Goal: Task Accomplishment & Management: Complete application form

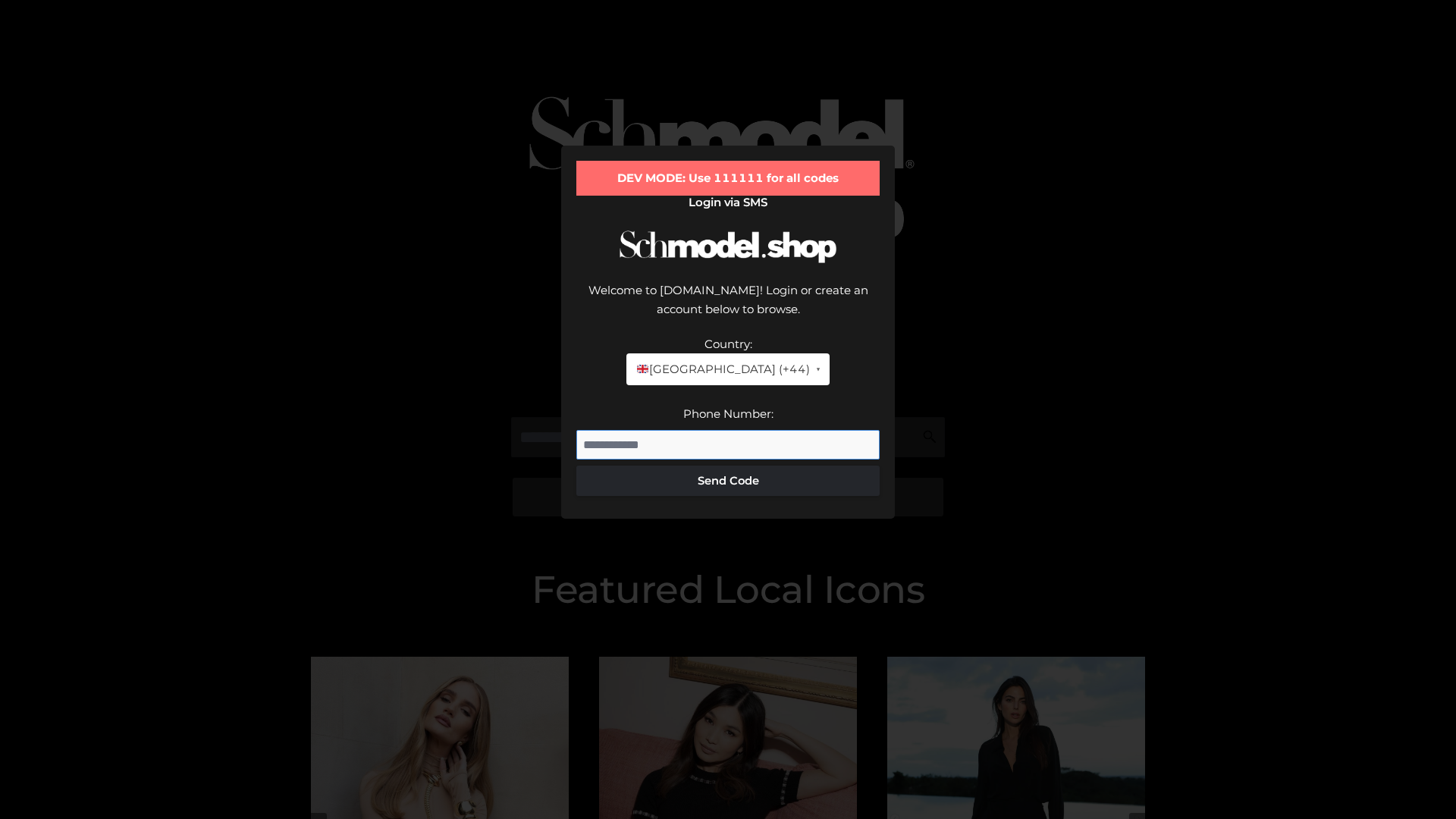
click at [728, 430] on input "Phone Number:" at bounding box center [728, 445] width 303 height 31
type input "**********"
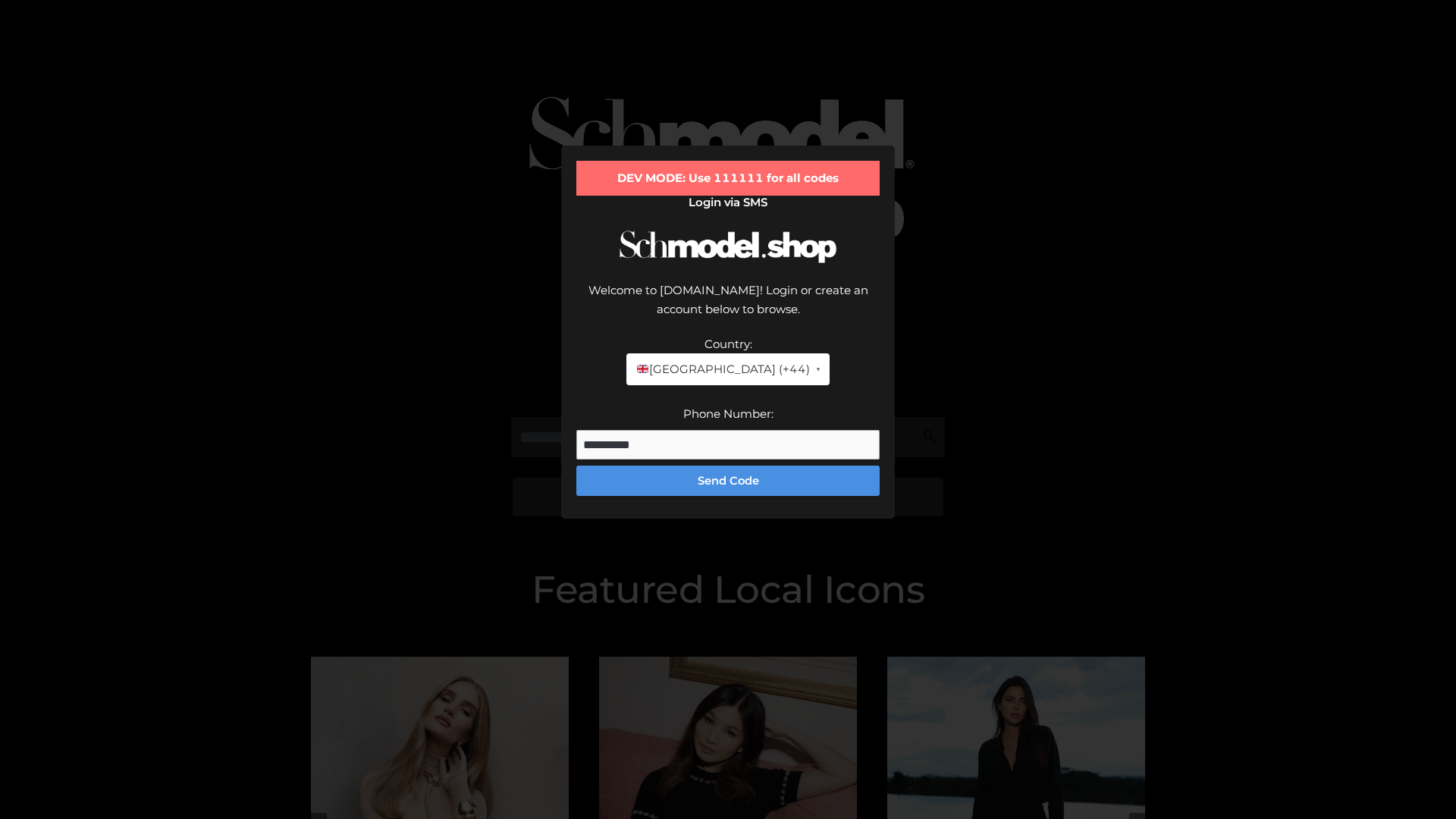
click at [728, 466] on button "Send Code" at bounding box center [728, 481] width 303 height 31
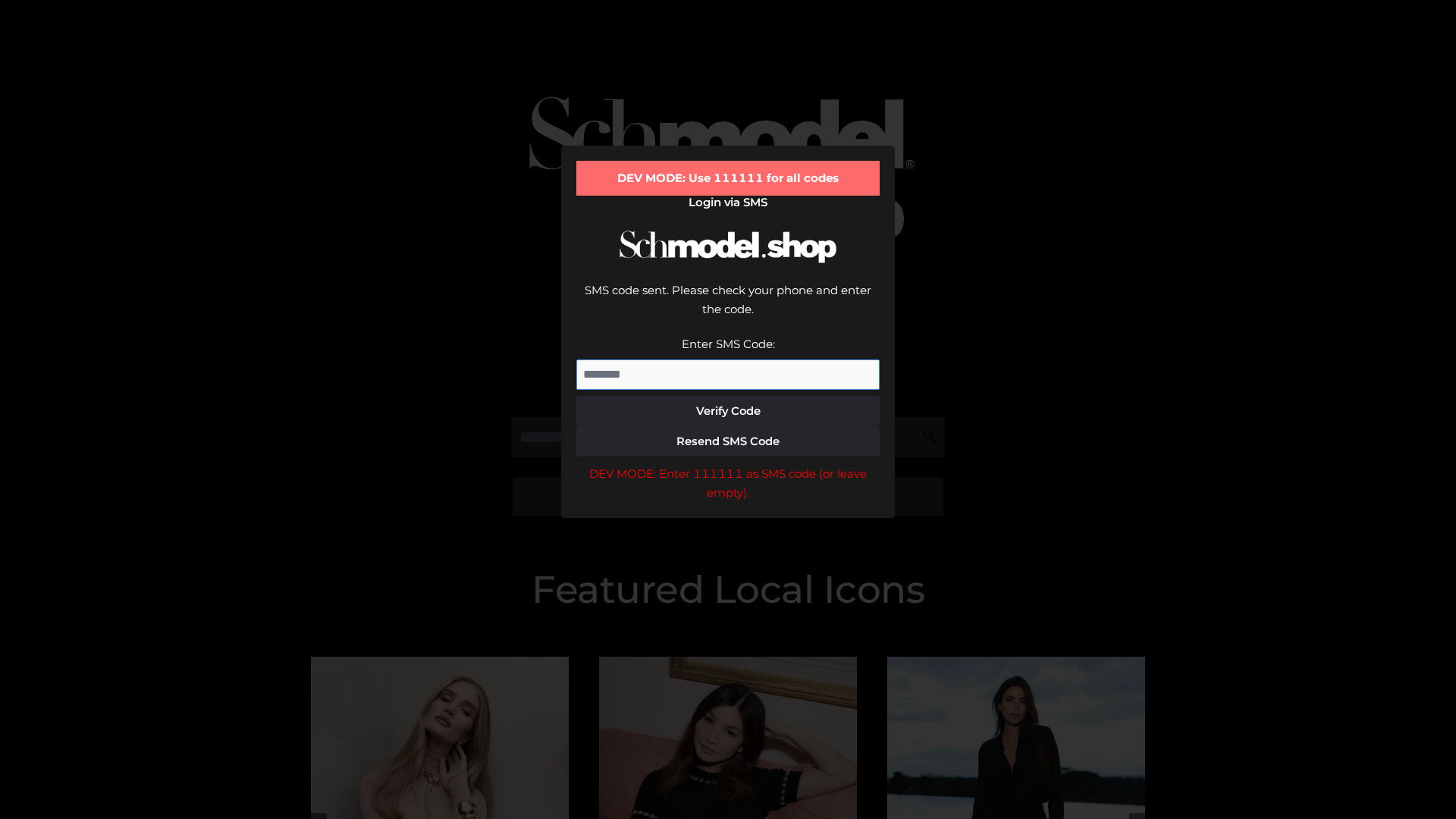
click at [728, 360] on input "Enter SMS Code:" at bounding box center [728, 374] width 303 height 31
type input "******"
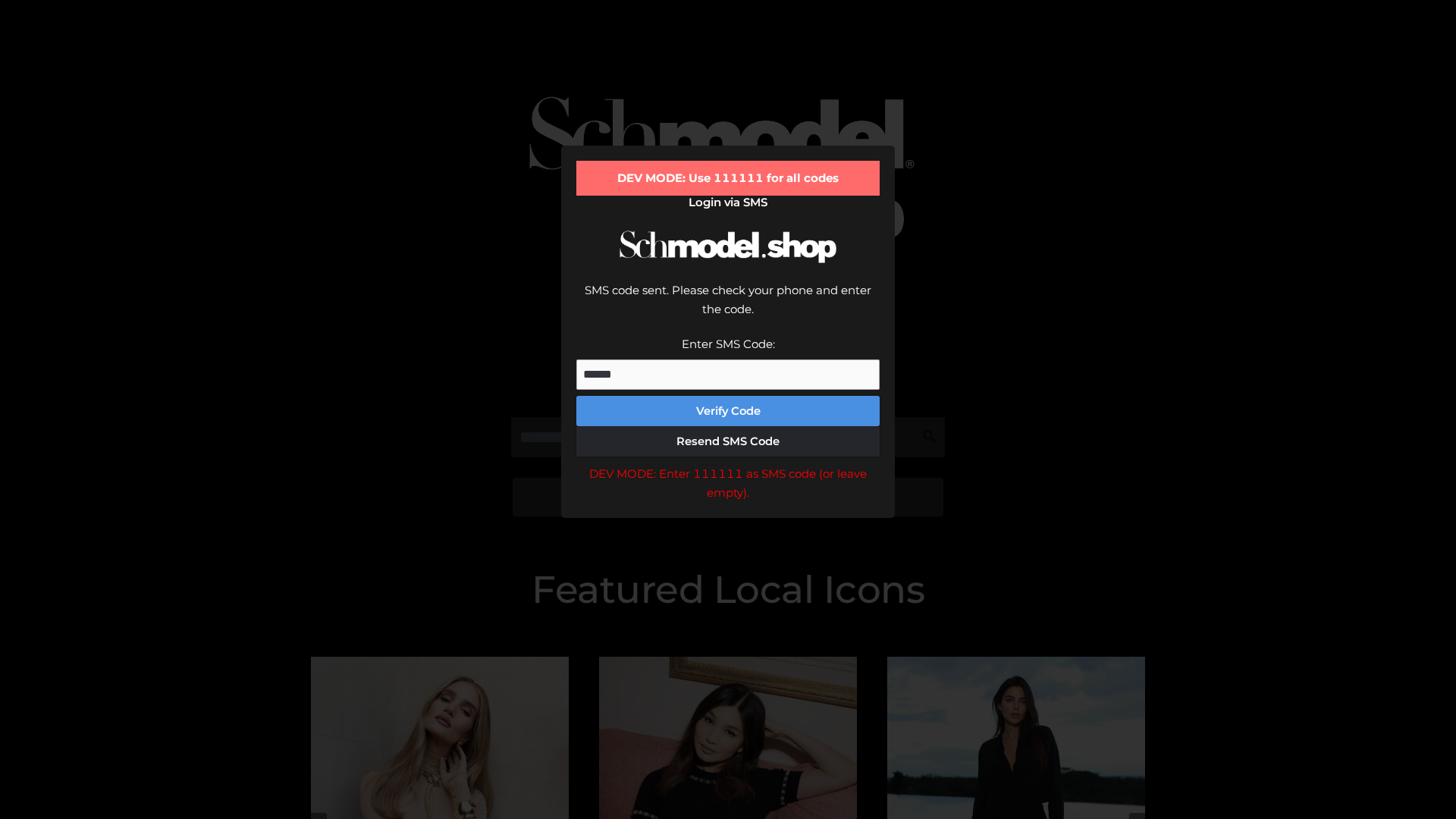
click at [728, 396] on button "Verify Code" at bounding box center [728, 410] width 303 height 31
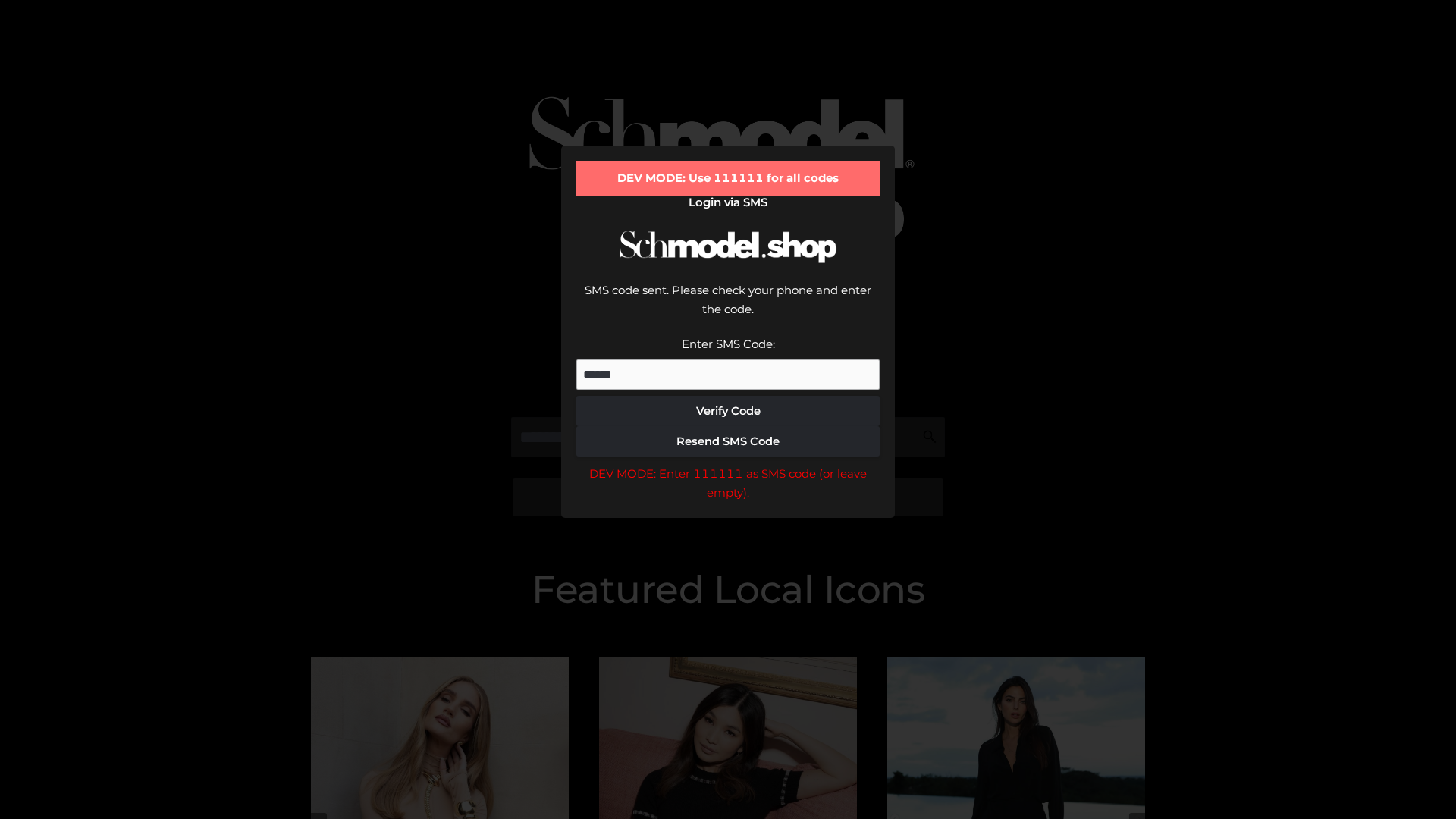
click at [728, 464] on div "DEV MODE: Enter 111111 as SMS code (or leave empty)." at bounding box center [728, 483] width 303 height 39
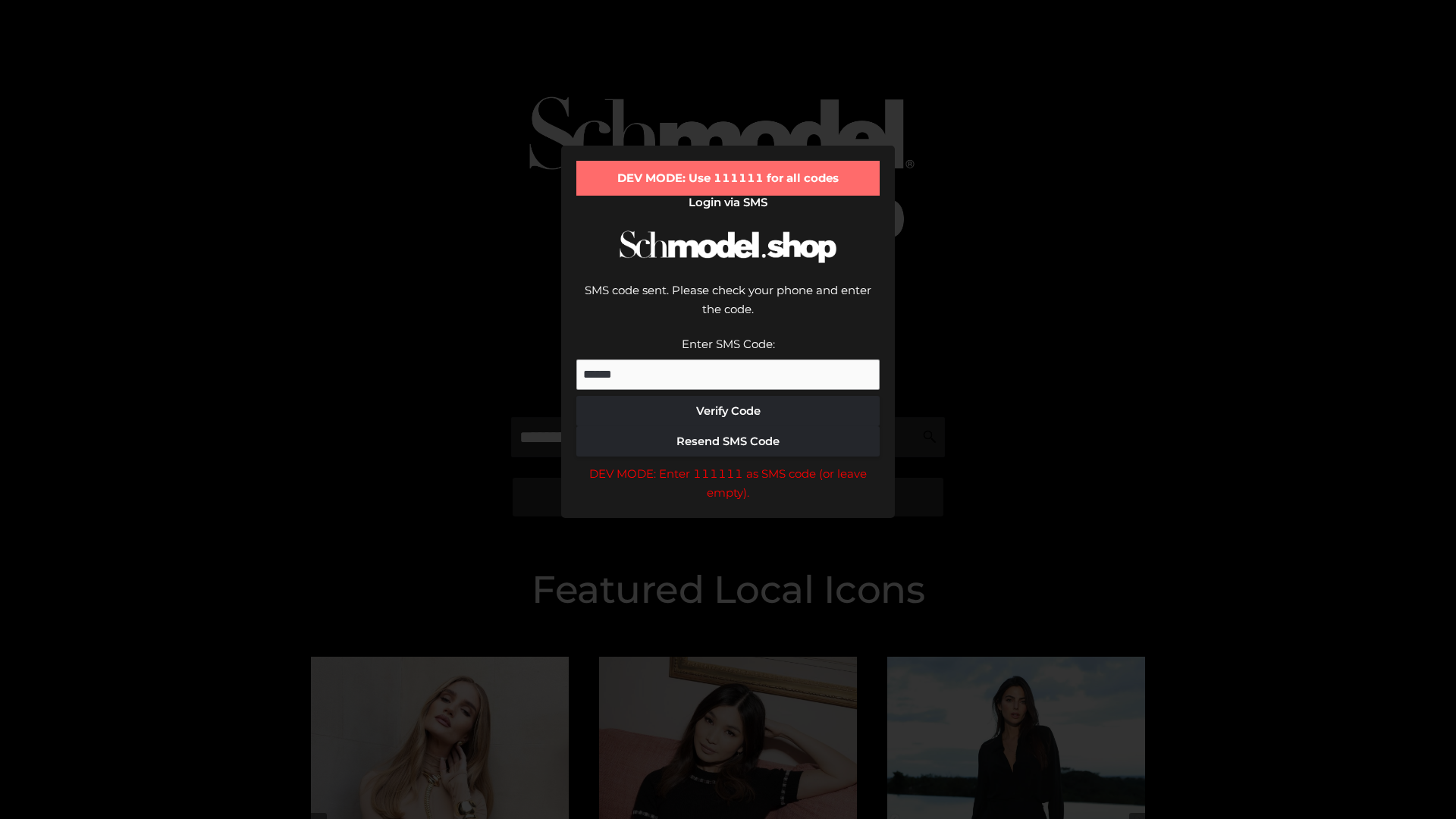
click at [728, 464] on div "DEV MODE: Enter 111111 as SMS code (or leave empty)." at bounding box center [728, 483] width 303 height 39
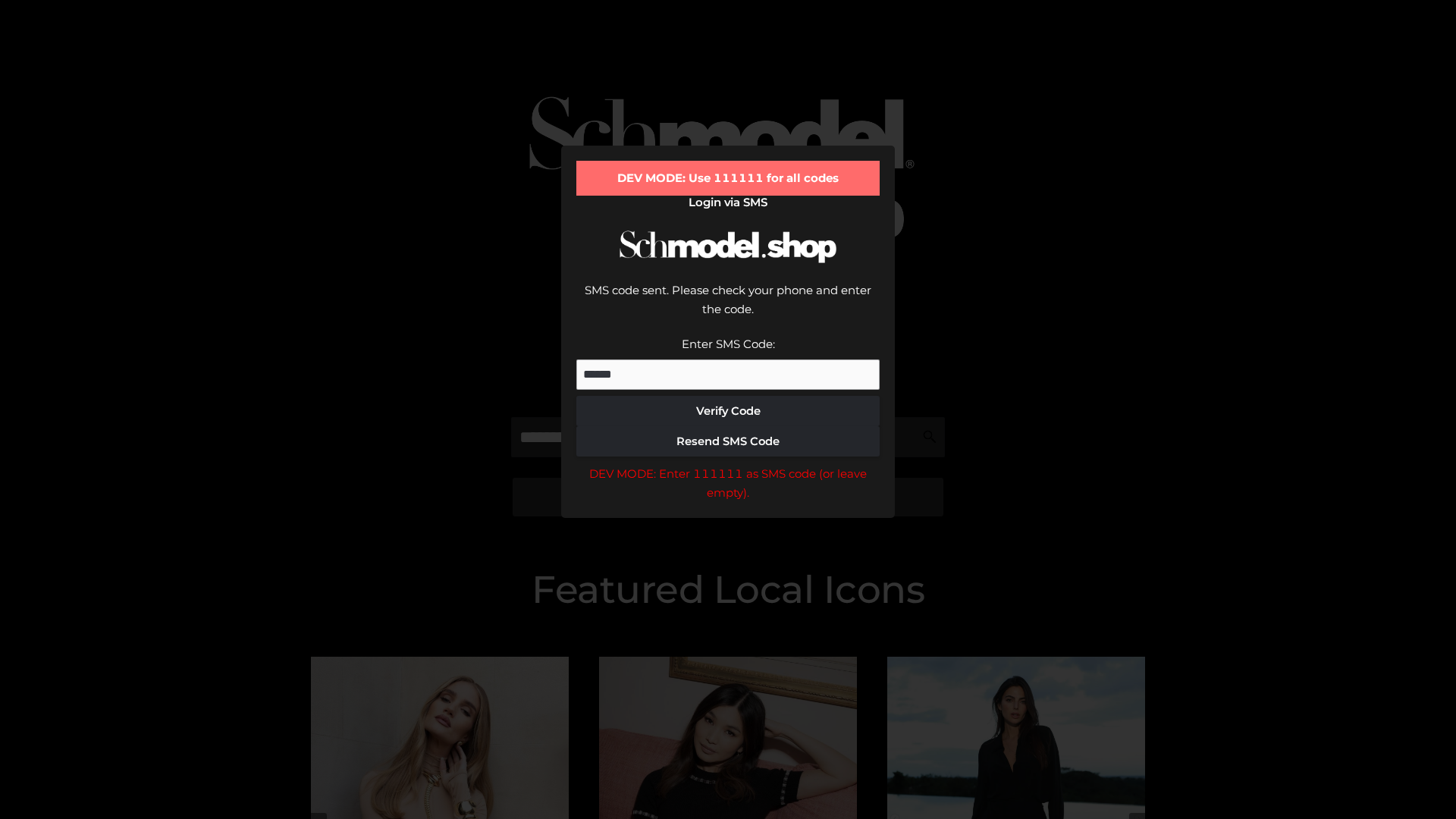
click at [728, 464] on div "DEV MODE: Enter 111111 as SMS code (or leave empty)." at bounding box center [728, 483] width 303 height 39
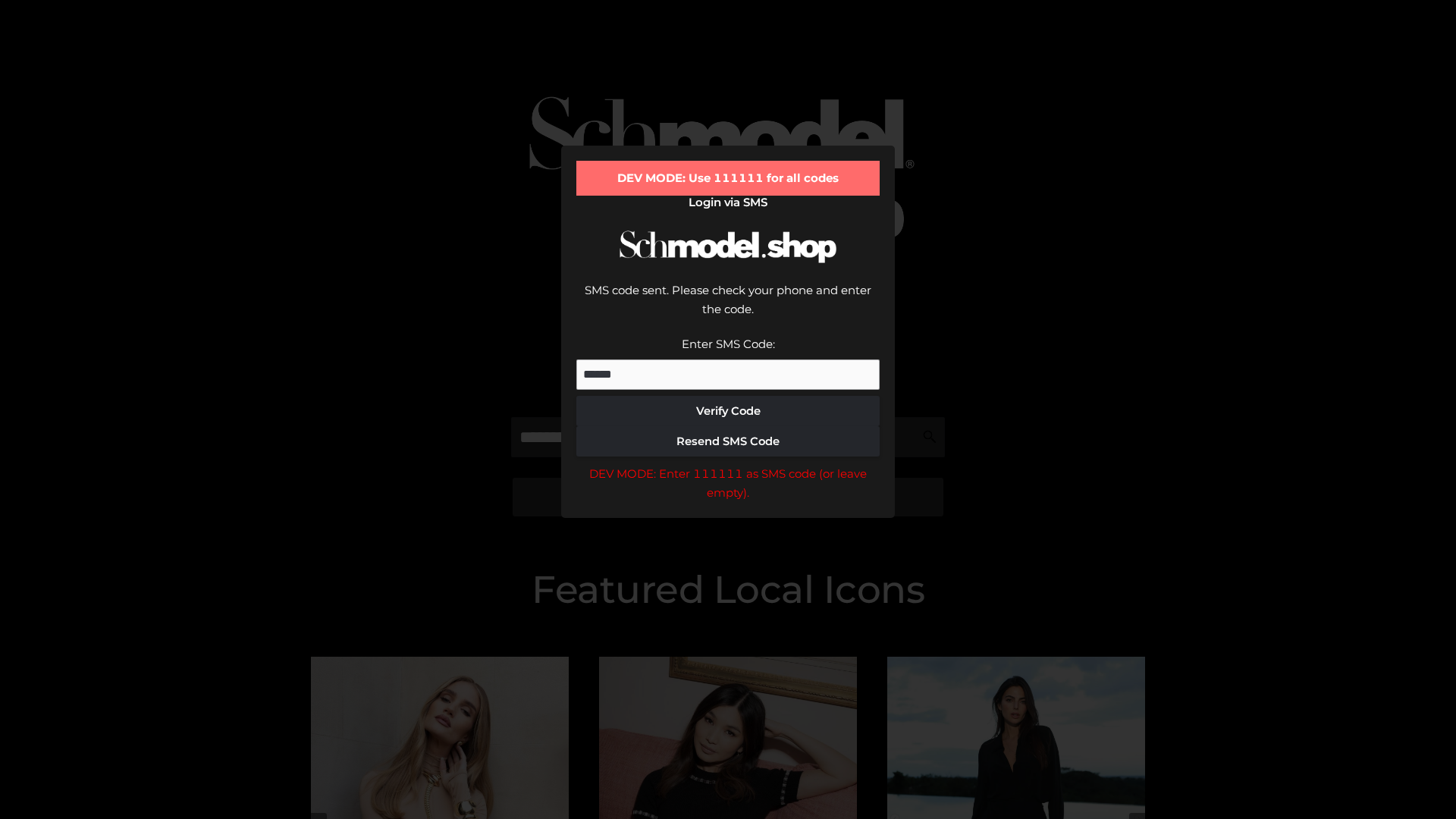
click at [728, 464] on div "DEV MODE: Enter 111111 as SMS code (or leave empty)." at bounding box center [728, 483] width 303 height 39
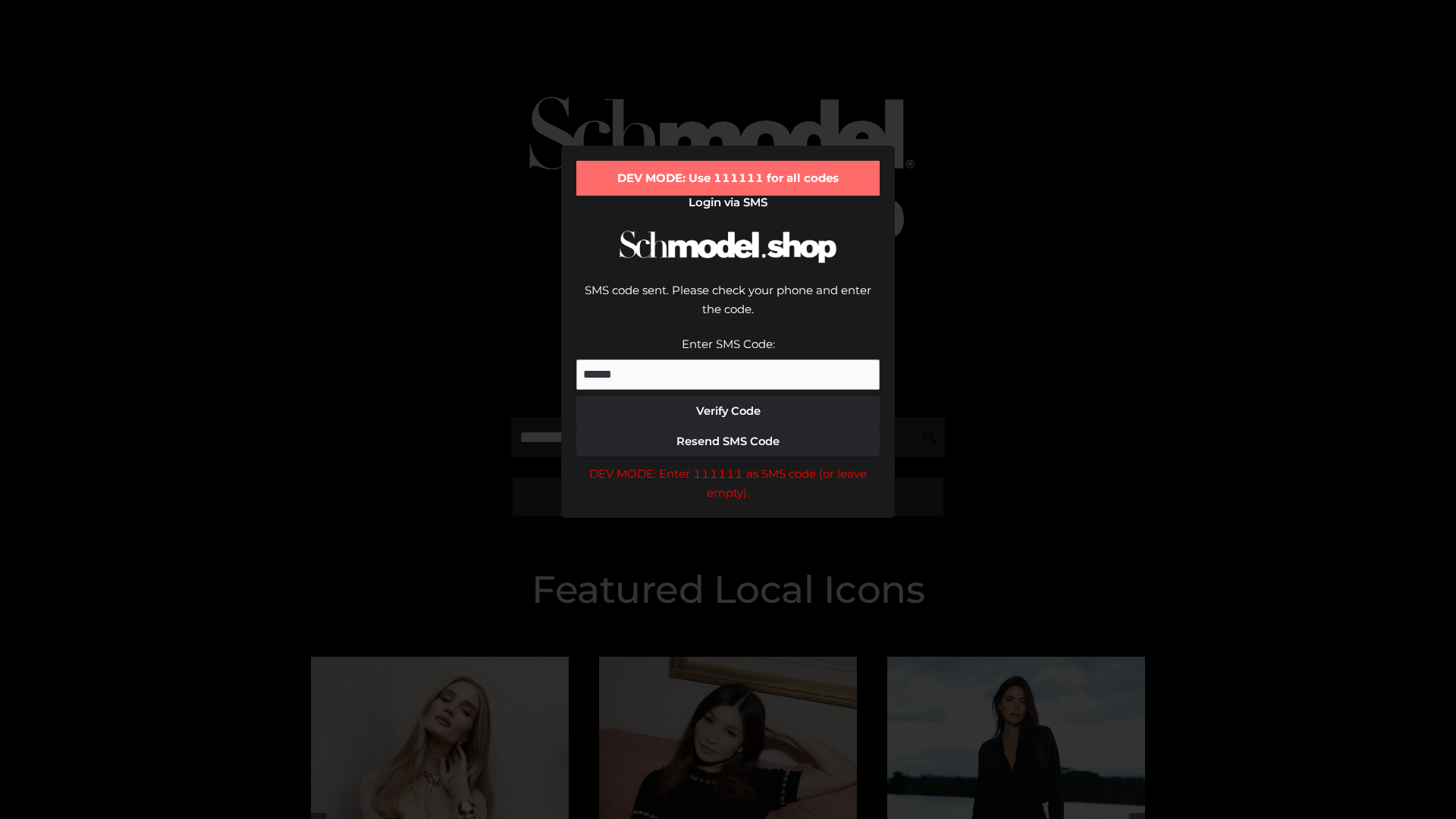
click at [728, 464] on div "DEV MODE: Enter 111111 as SMS code (or leave empty)." at bounding box center [728, 483] width 303 height 39
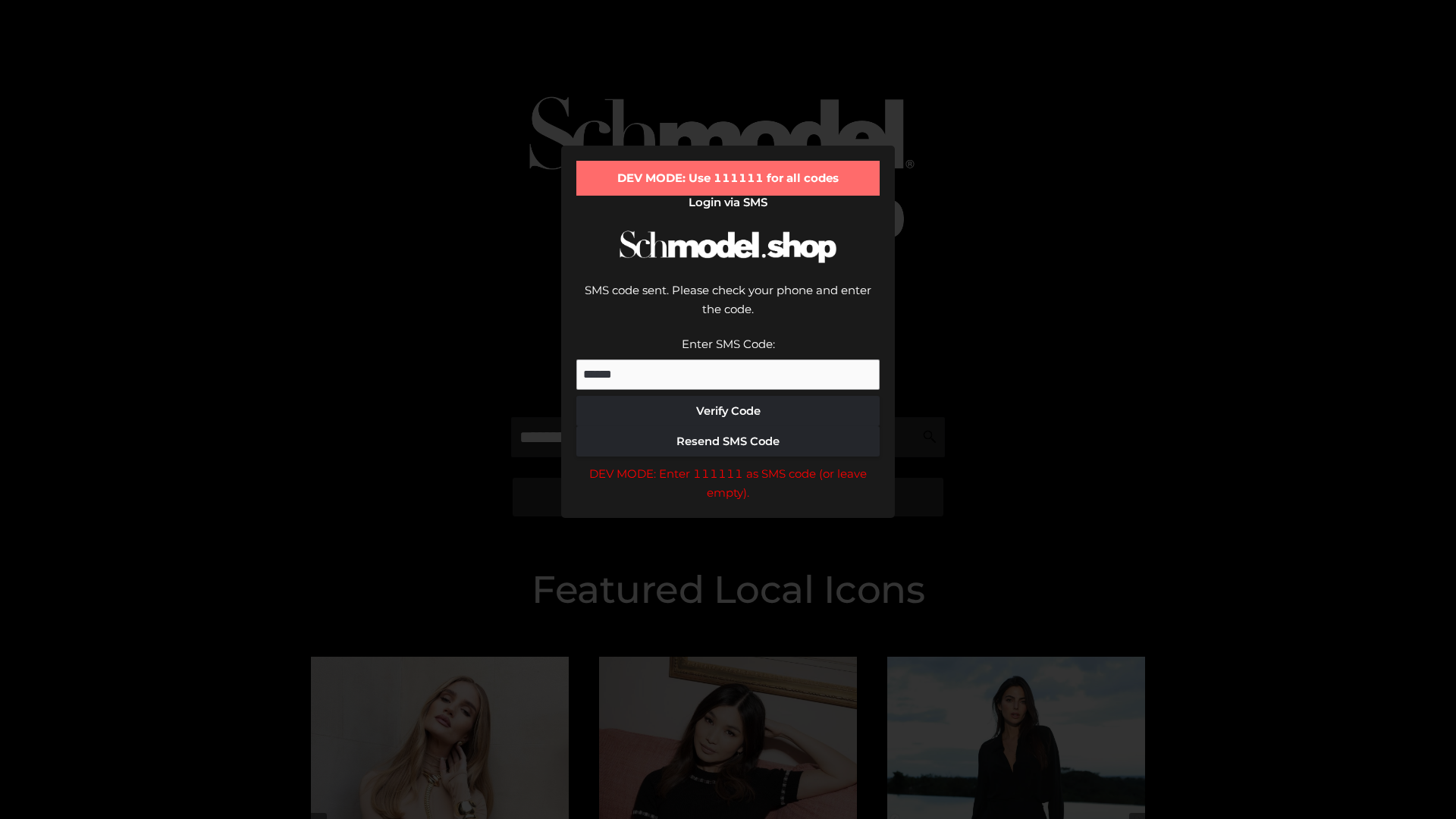
click at [728, 464] on div "DEV MODE: Enter 111111 as SMS code (or leave empty)." at bounding box center [728, 483] width 303 height 39
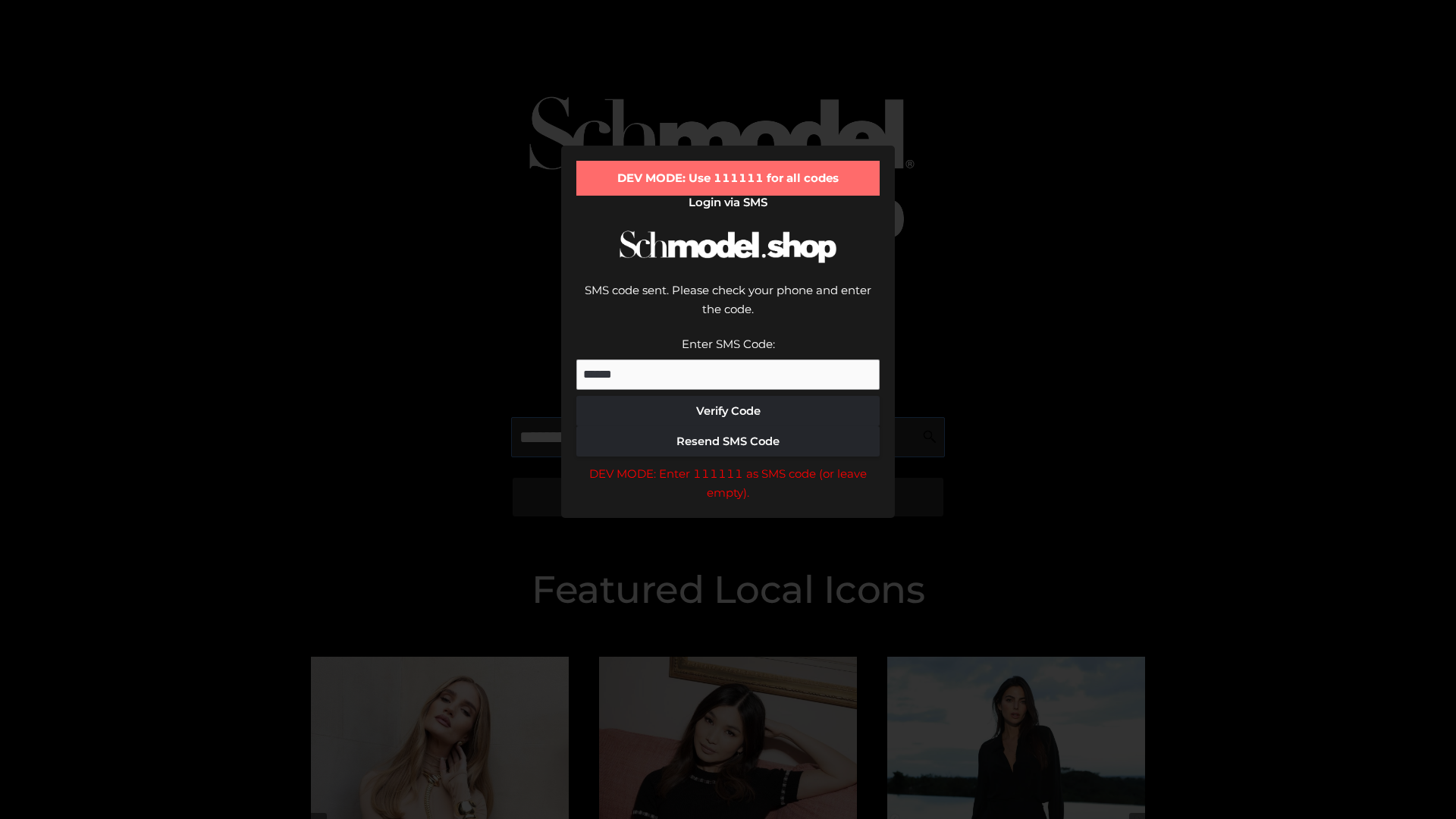
scroll to position [0, 79]
click at [728, 464] on div "DEV MODE: Enter 111111 as SMS code (or leave empty)." at bounding box center [728, 483] width 303 height 39
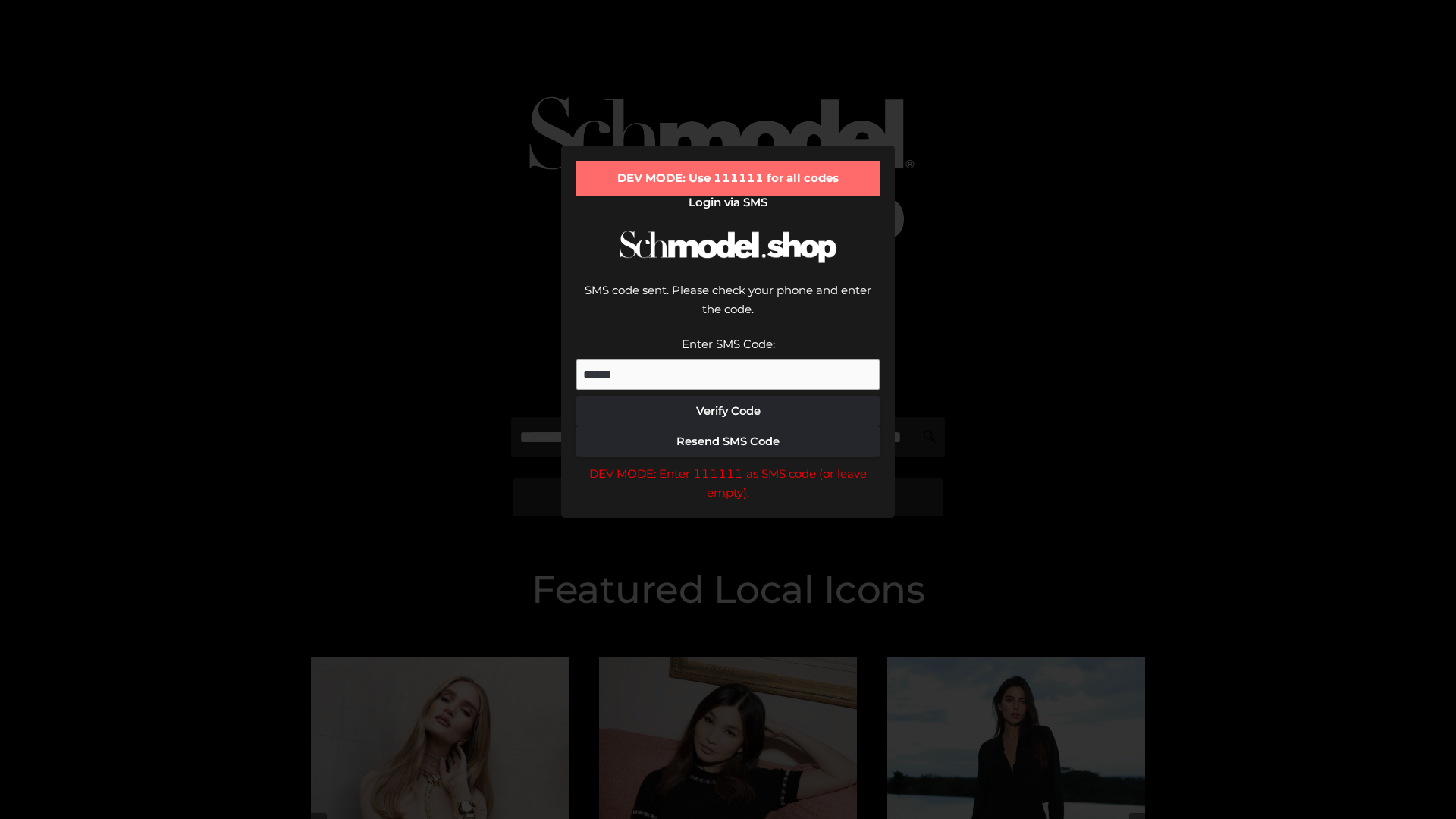
click at [728, 464] on div "DEV MODE: Enter 111111 as SMS code (or leave empty)." at bounding box center [728, 483] width 303 height 39
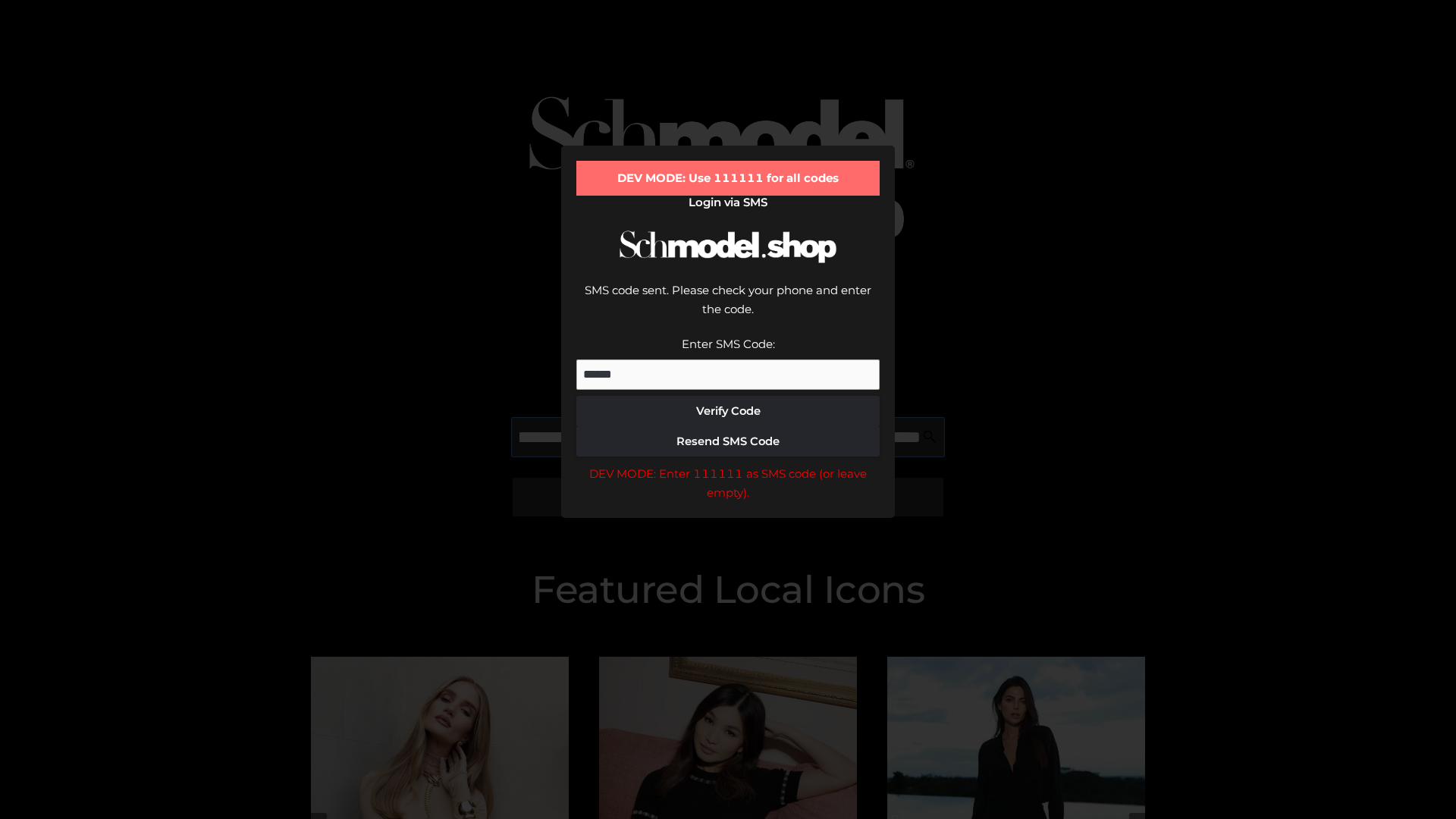
scroll to position [0, 165]
click at [728, 464] on div "DEV MODE: Enter 111111 as SMS code (or leave empty)." at bounding box center [728, 483] width 303 height 39
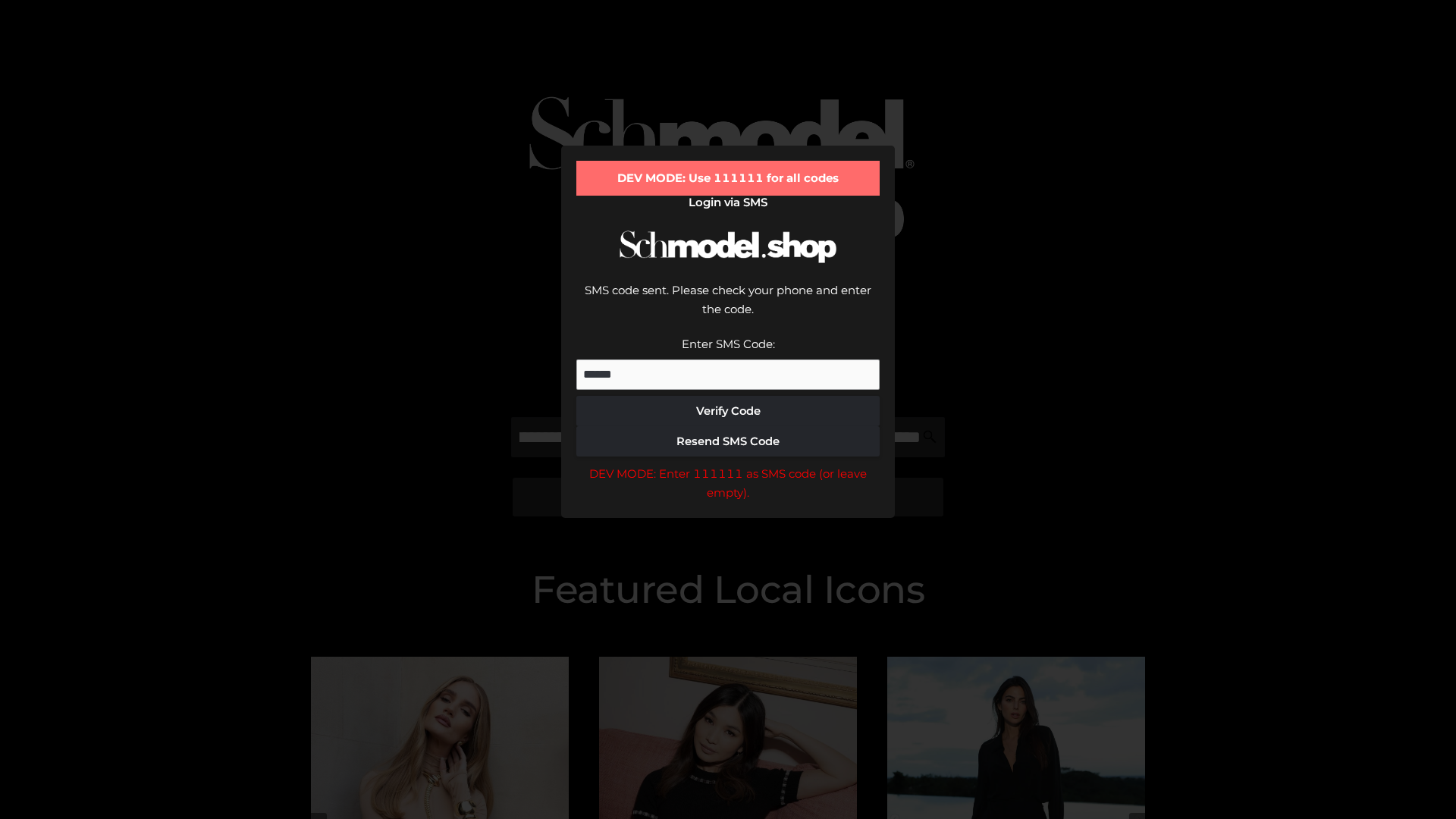
click at [728, 464] on div "DEV MODE: Enter 111111 as SMS code (or leave empty)." at bounding box center [728, 483] width 303 height 39
type input "**********"
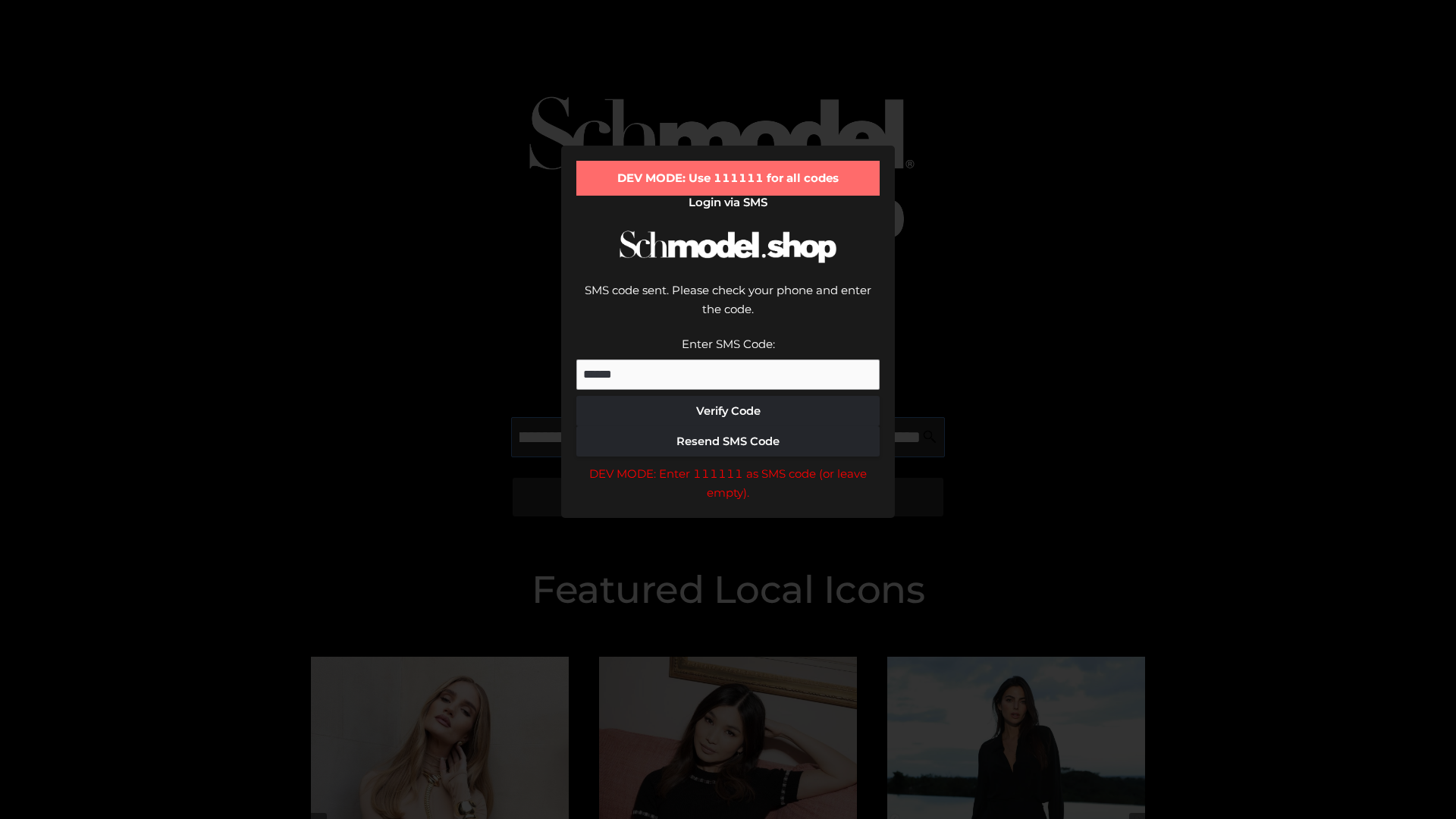
scroll to position [0, 243]
